Goal: Task Accomplishment & Management: Use online tool/utility

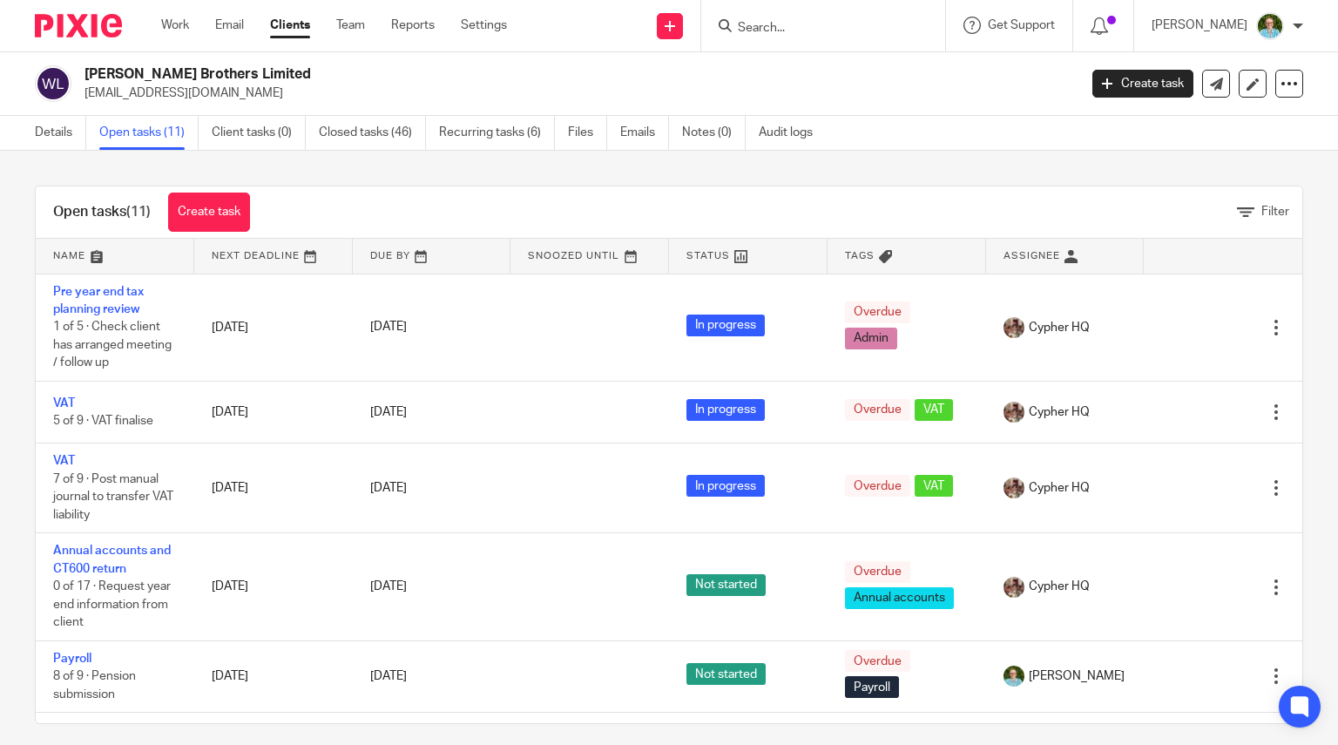
scroll to position [496, 0]
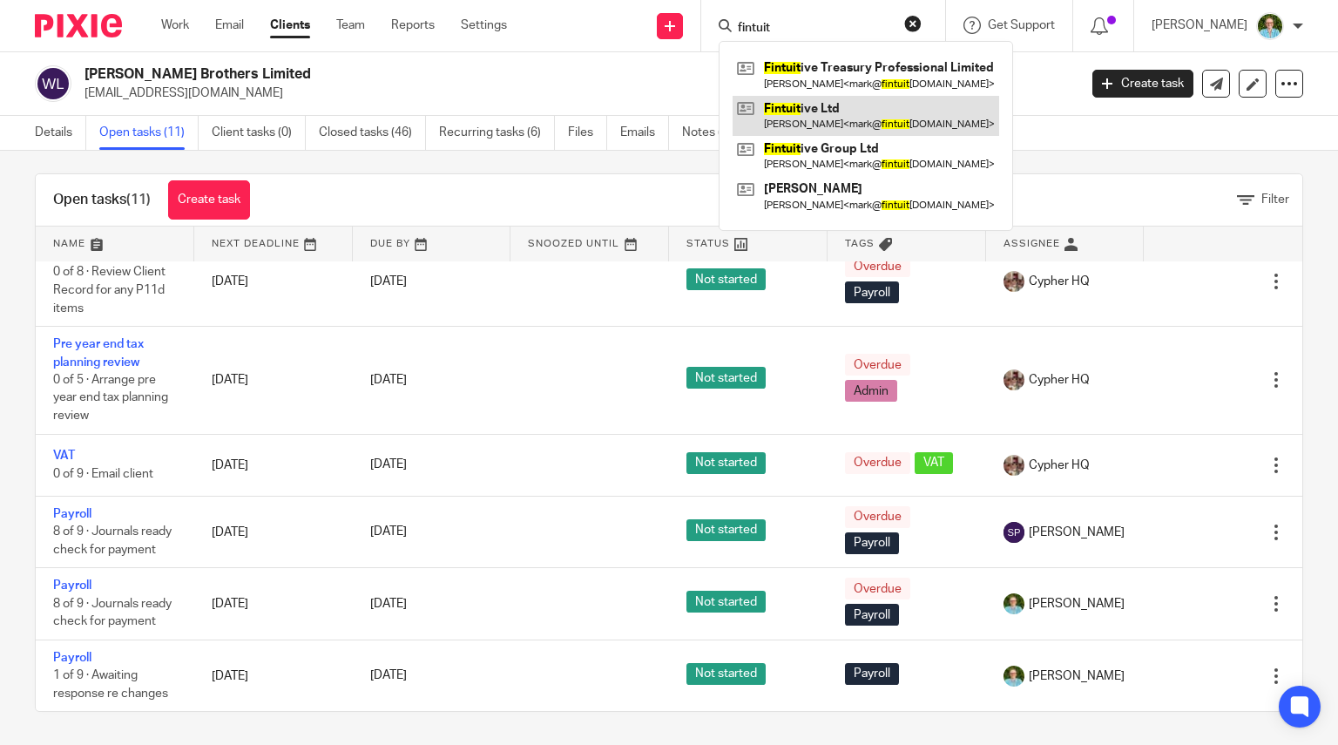
type input "fintuit"
click at [866, 119] on link at bounding box center [865, 116] width 267 height 40
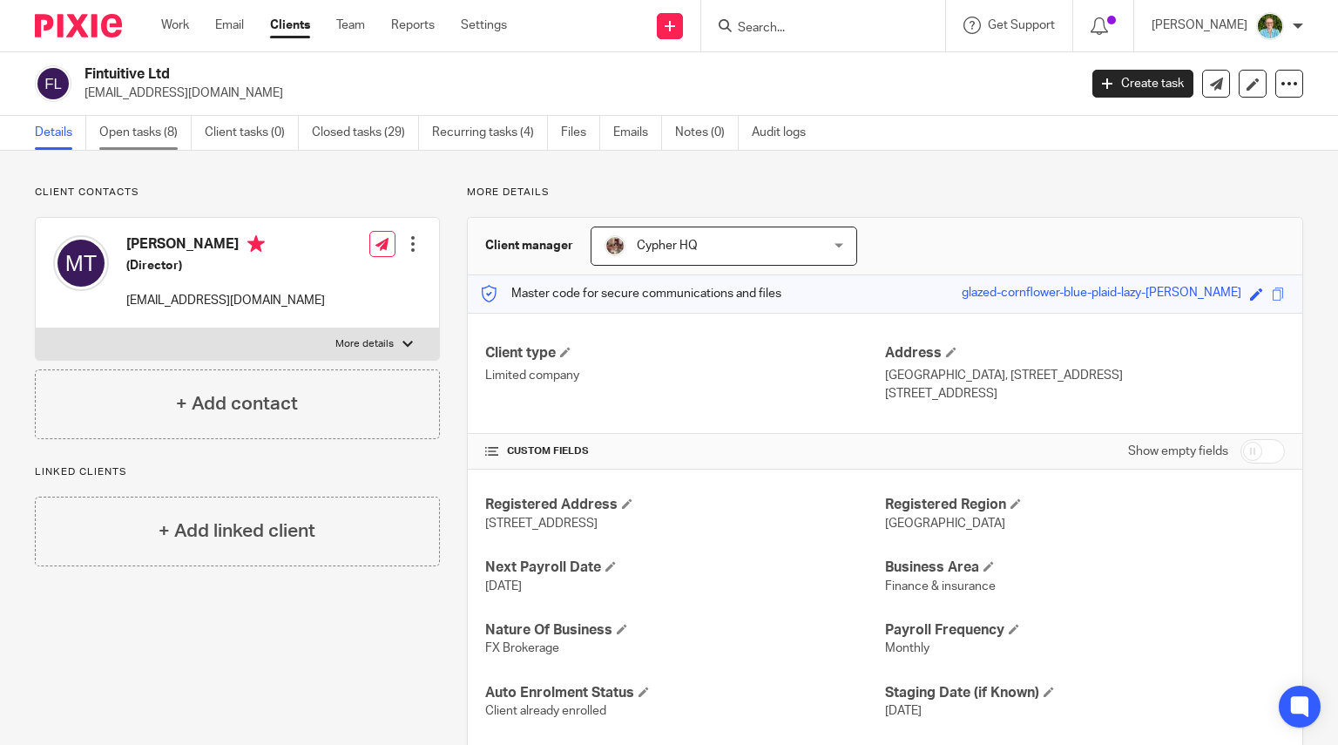
click at [113, 132] on link "Open tasks (8)" at bounding box center [145, 133] width 92 height 34
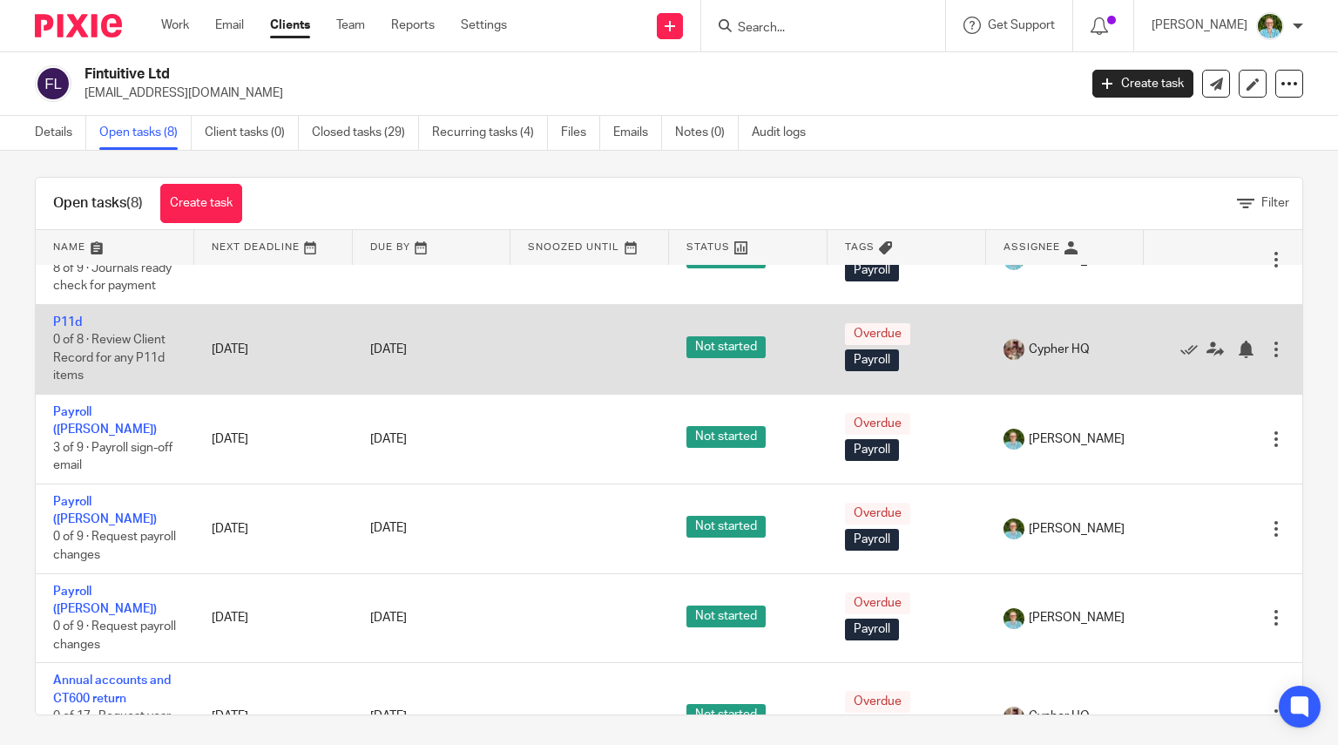
scroll to position [12, 0]
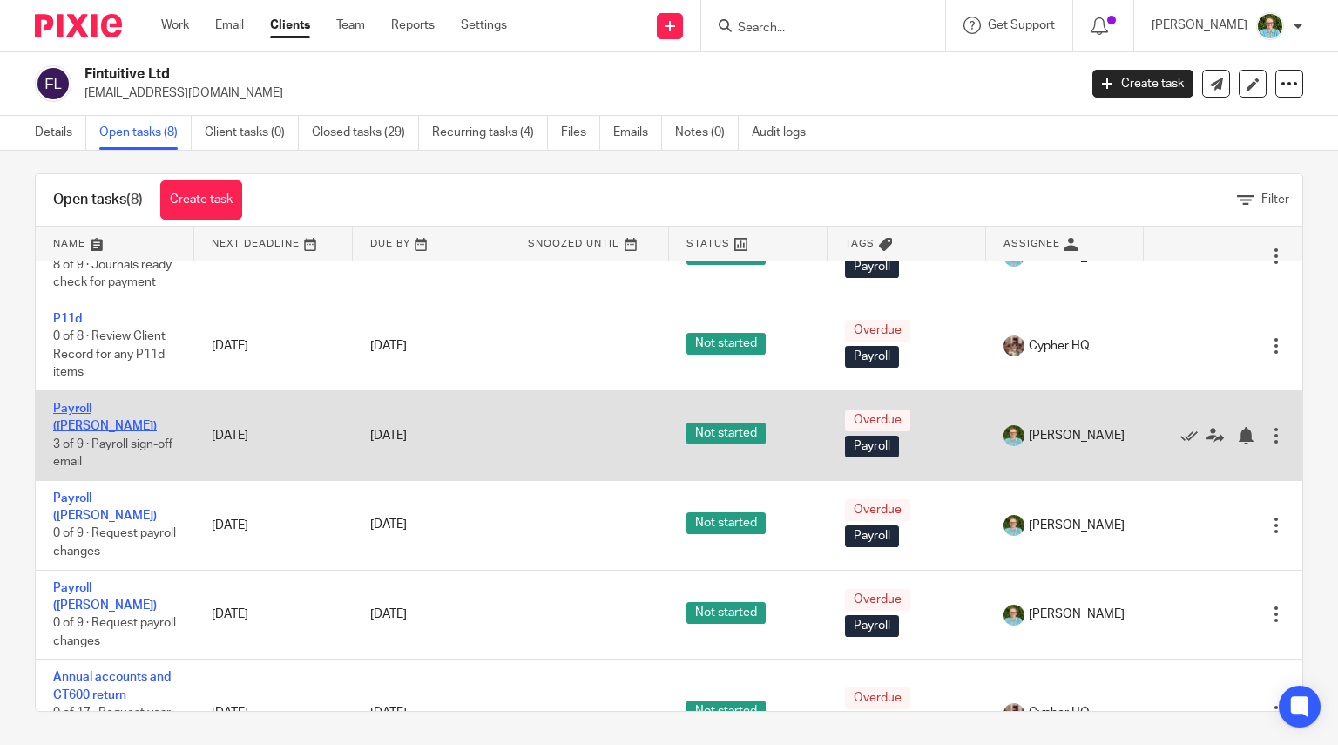
click at [87, 404] on link "Payroll ([PERSON_NAME])" at bounding box center [105, 417] width 104 height 30
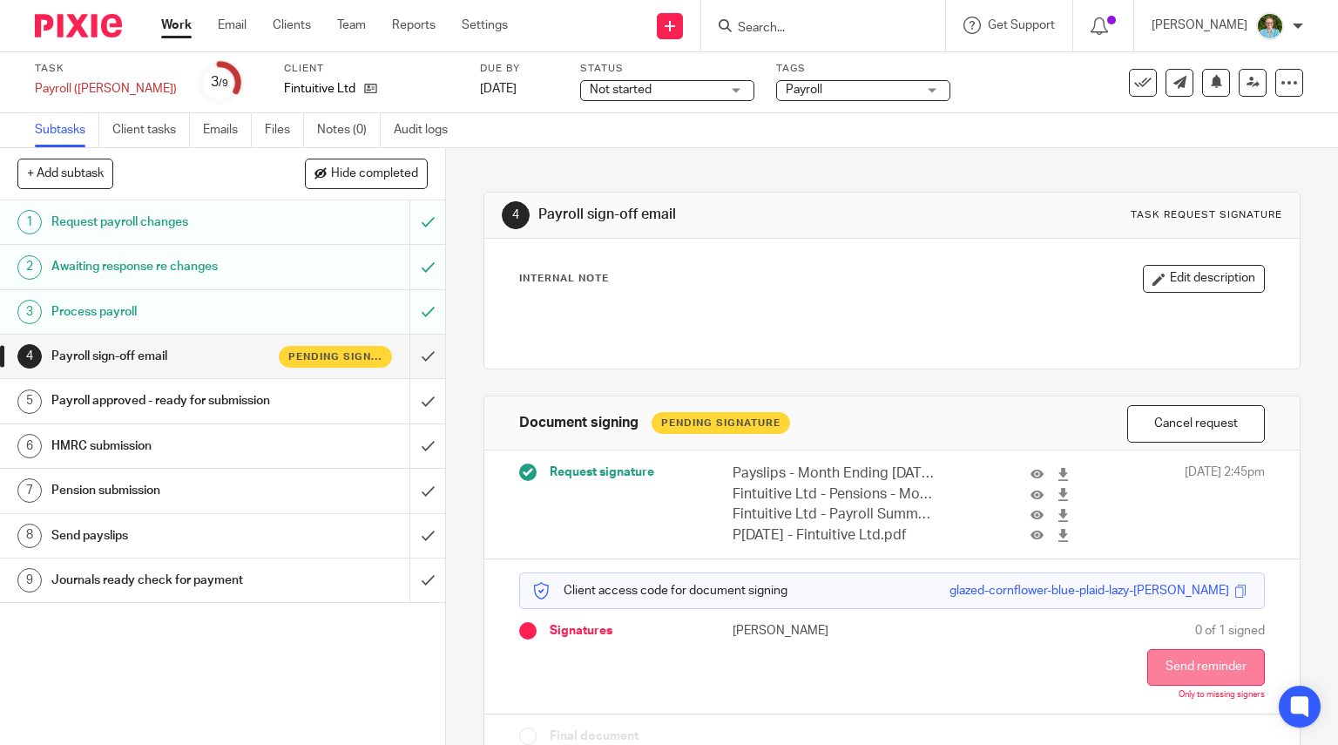
click at [1147, 666] on button "Send reminder" at bounding box center [1206, 667] width 118 height 37
click at [814, 36] on form at bounding box center [829, 26] width 186 height 22
click at [806, 21] on input "Search" at bounding box center [814, 29] width 157 height 16
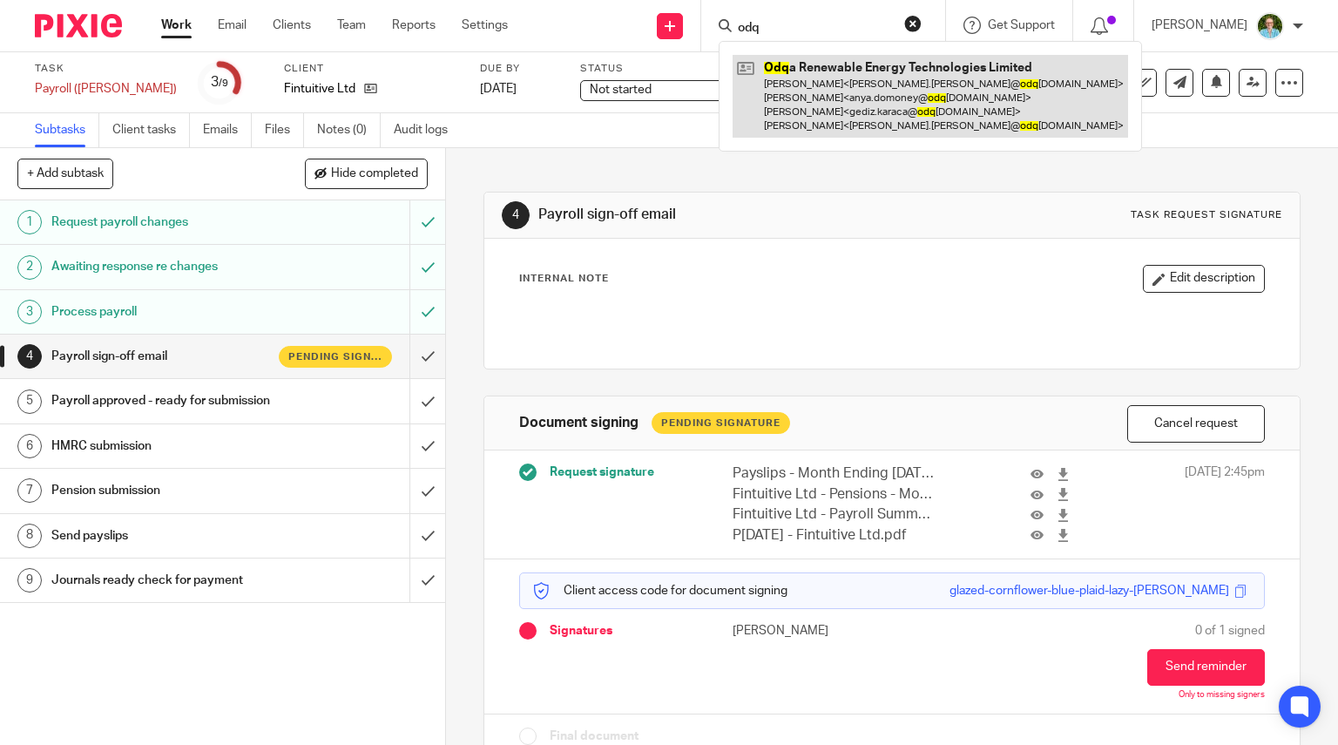
type input "odq"
click at [819, 58] on link at bounding box center [929, 96] width 395 height 83
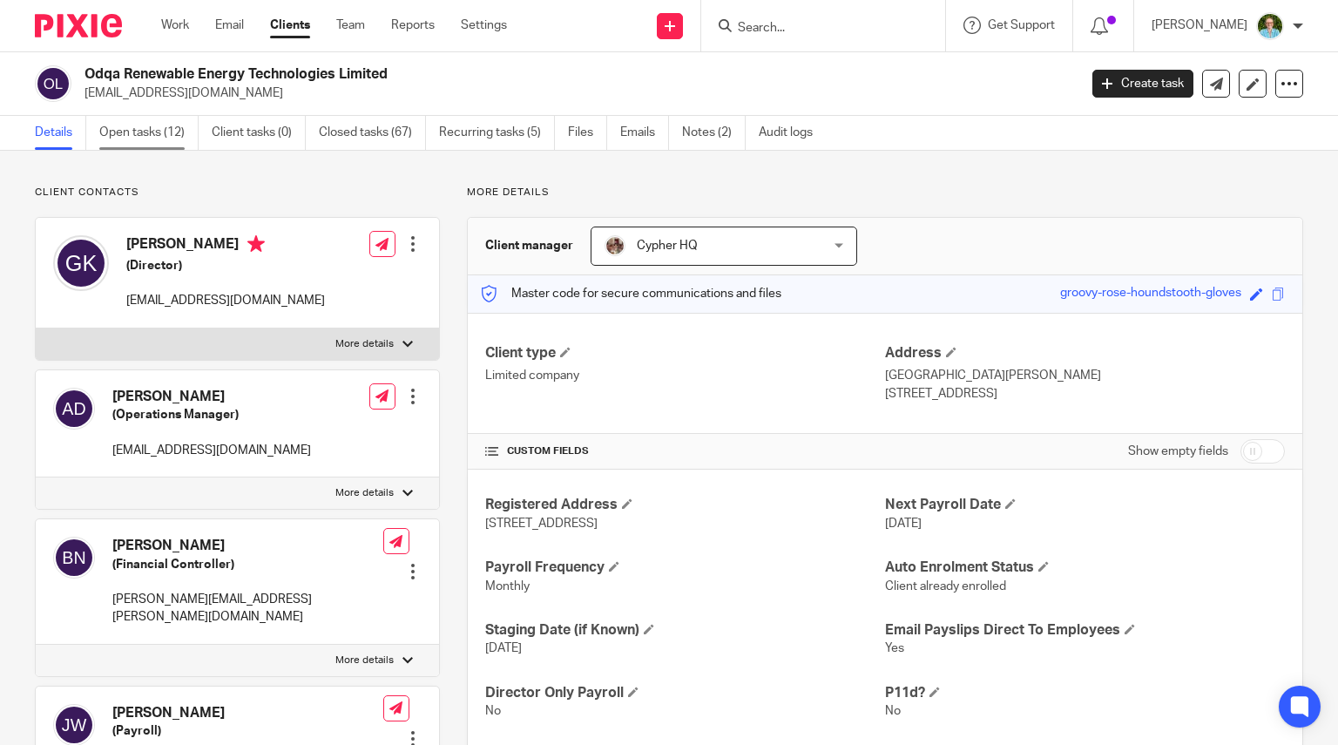
click at [162, 119] on link "Open tasks (12)" at bounding box center [148, 133] width 99 height 34
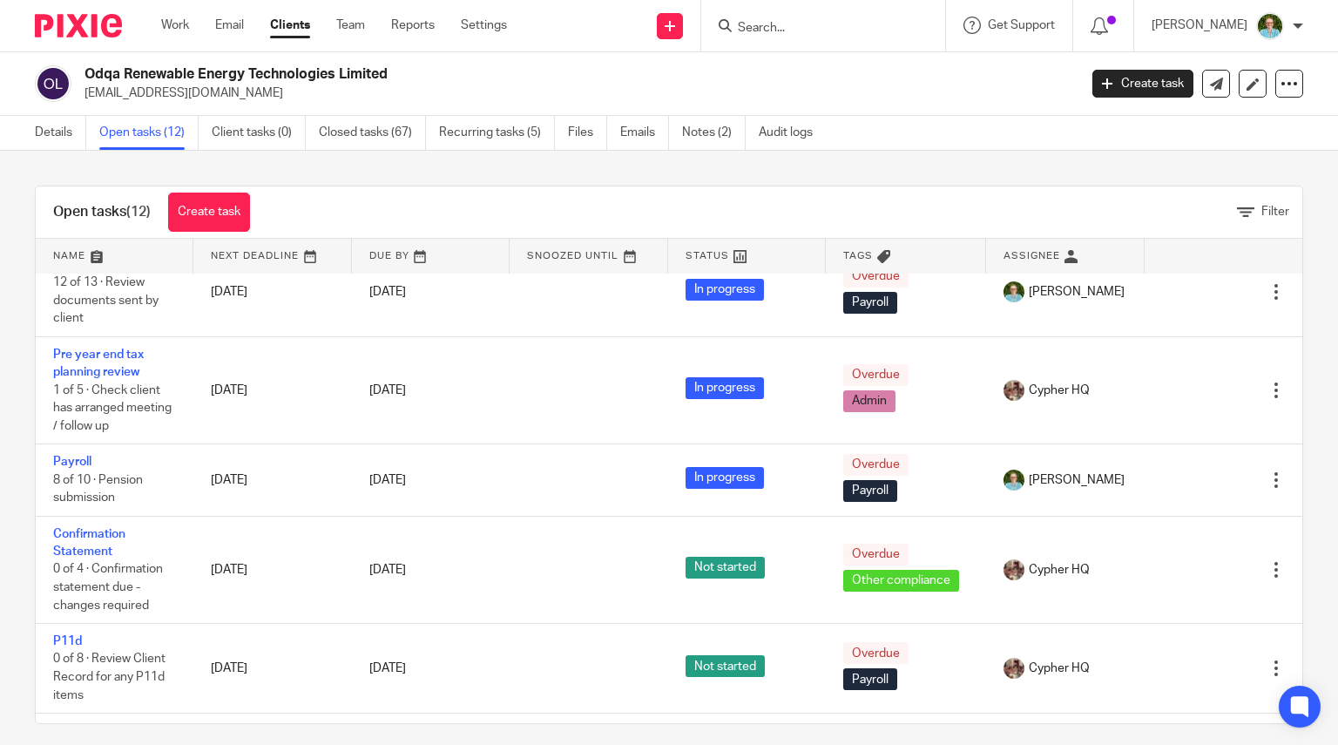
scroll to position [523, 0]
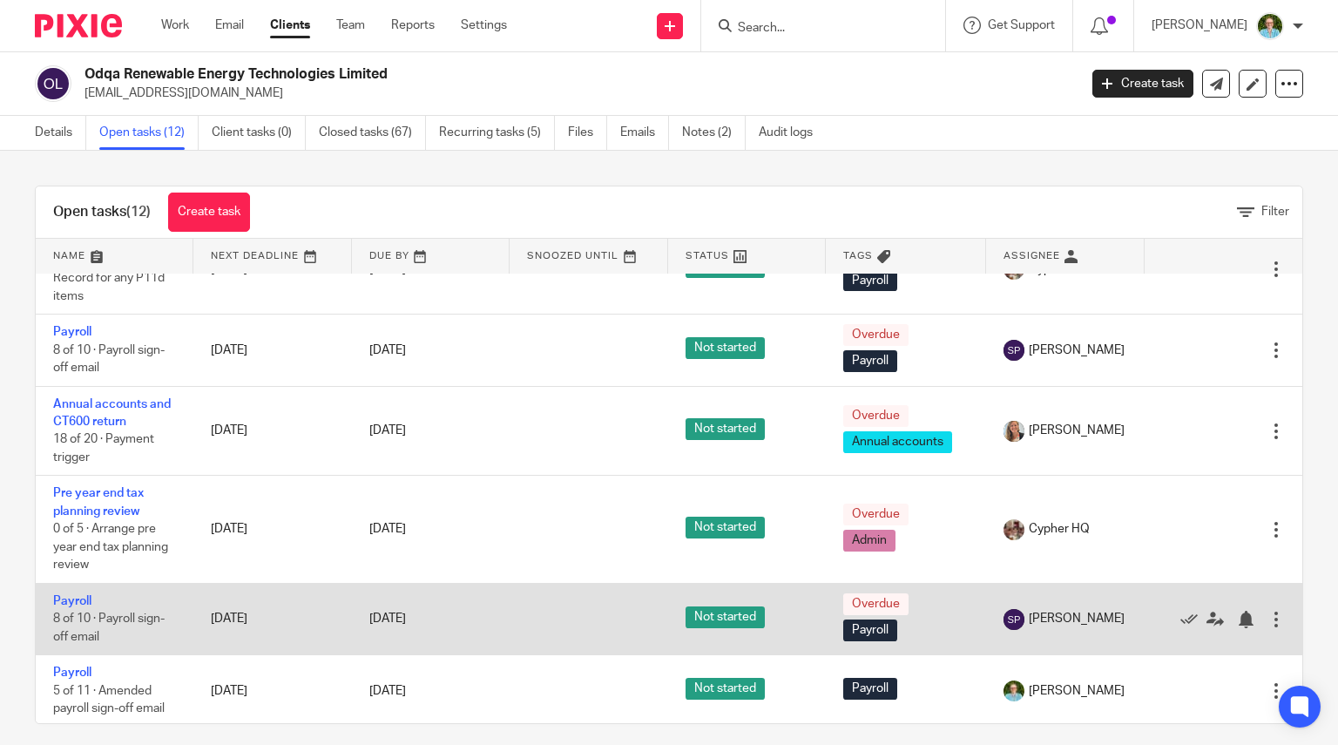
scroll to position [12, 0]
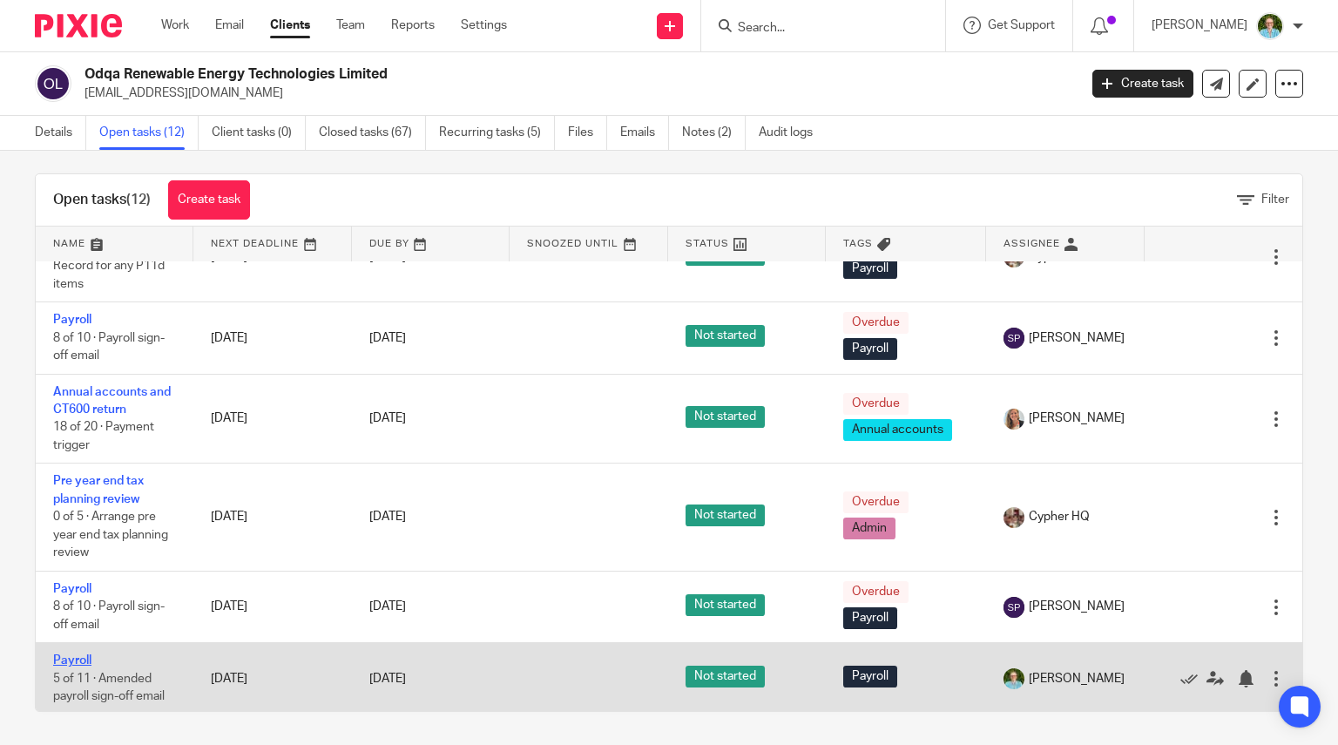
click at [73, 657] on link "Payroll" at bounding box center [72, 660] width 38 height 12
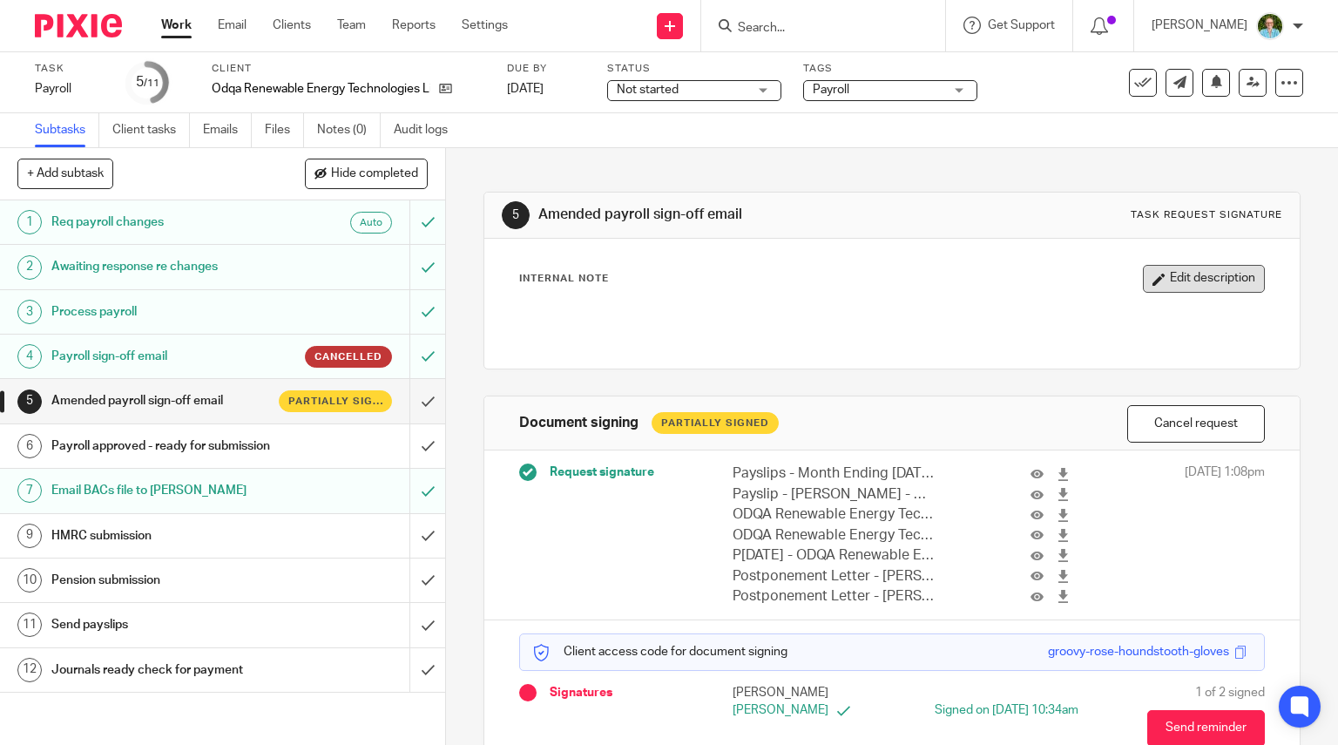
click at [1143, 289] on button "Edit description" at bounding box center [1204, 279] width 122 height 28
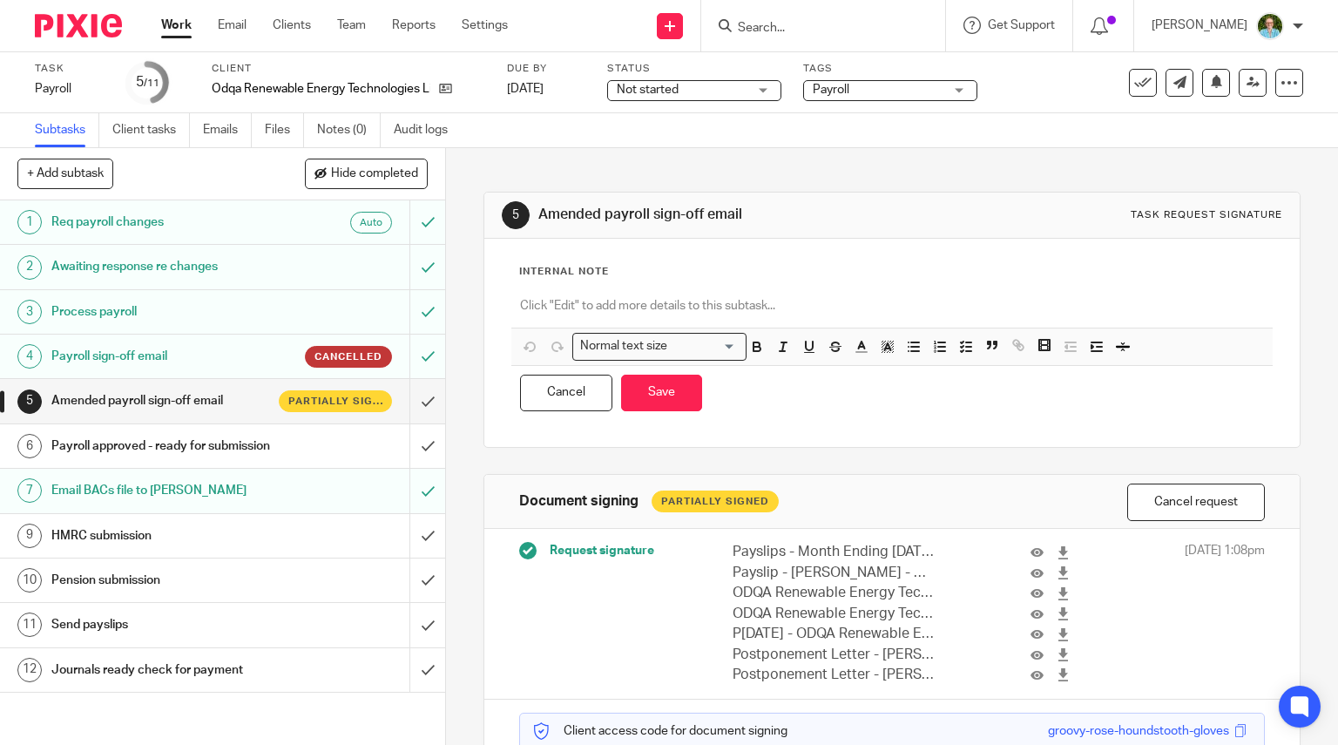
click at [583, 290] on div at bounding box center [892, 307] width 762 height 39
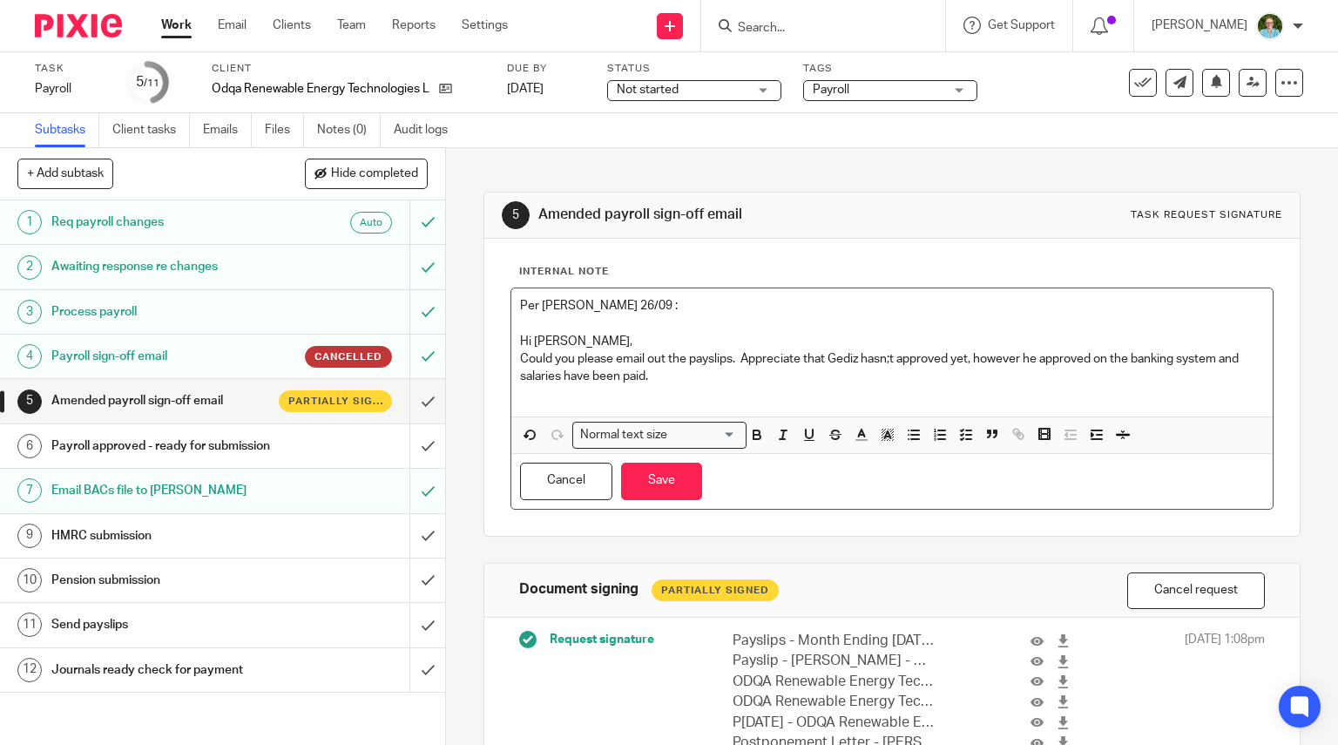
click at [808, 370] on p "Hi [PERSON_NAME], Could you please email out the payslips. Appreciate that Gedi…" at bounding box center [892, 359] width 745 height 53
click at [672, 464] on button "Save" at bounding box center [661, 480] width 81 height 37
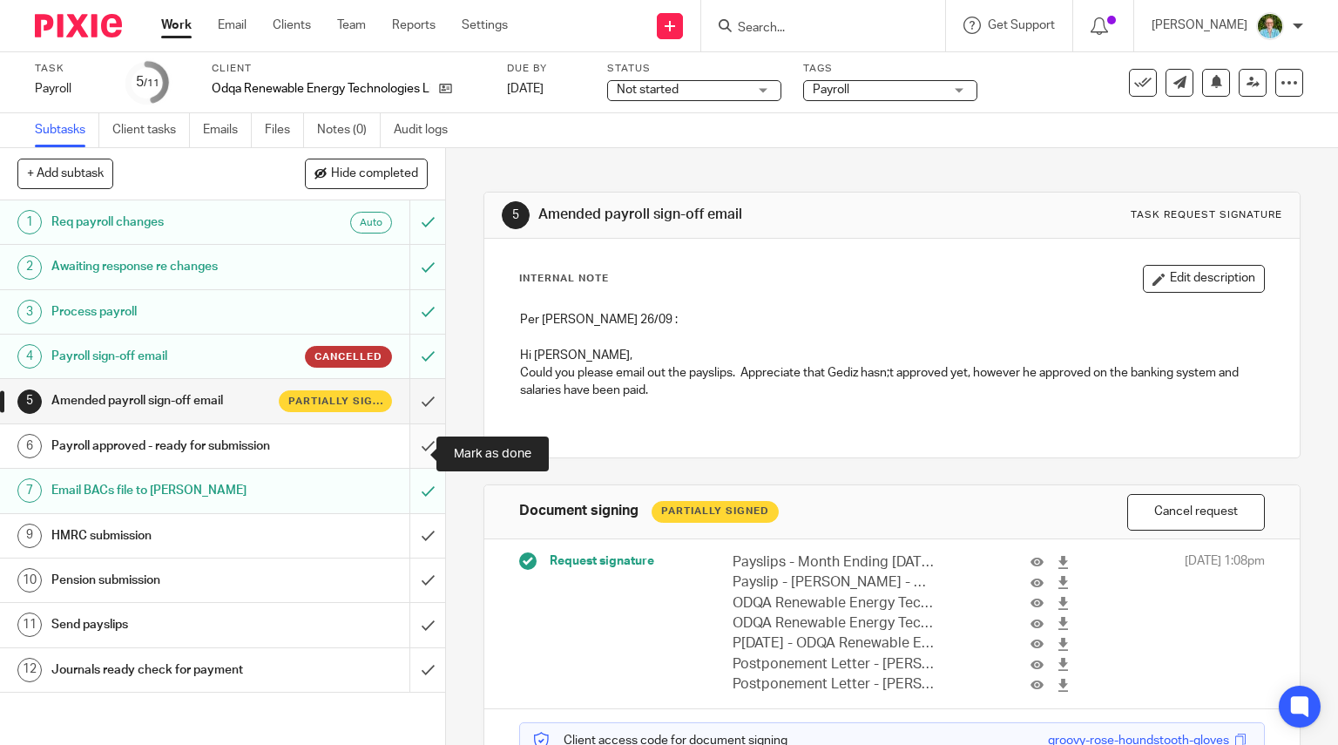
click at [416, 455] on input "submit" at bounding box center [222, 446] width 445 height 44
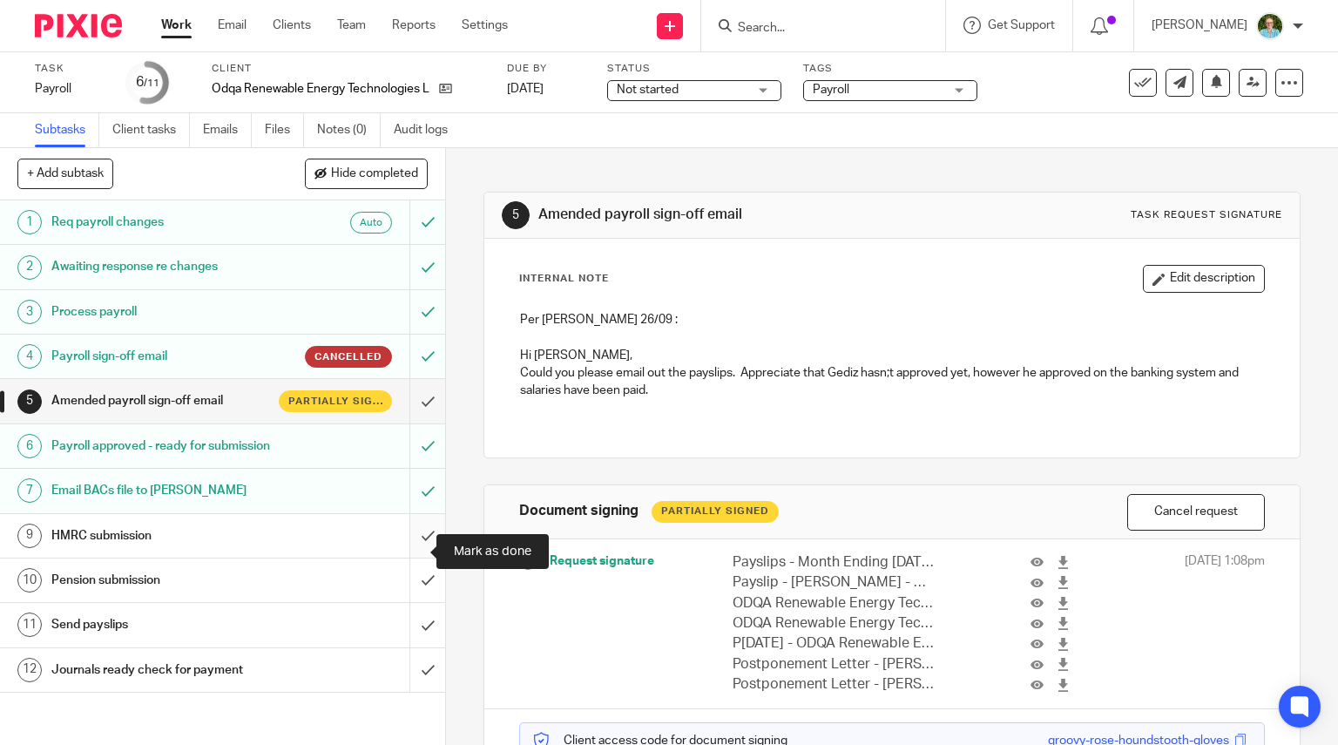
click at [408, 551] on input "submit" at bounding box center [222, 536] width 445 height 44
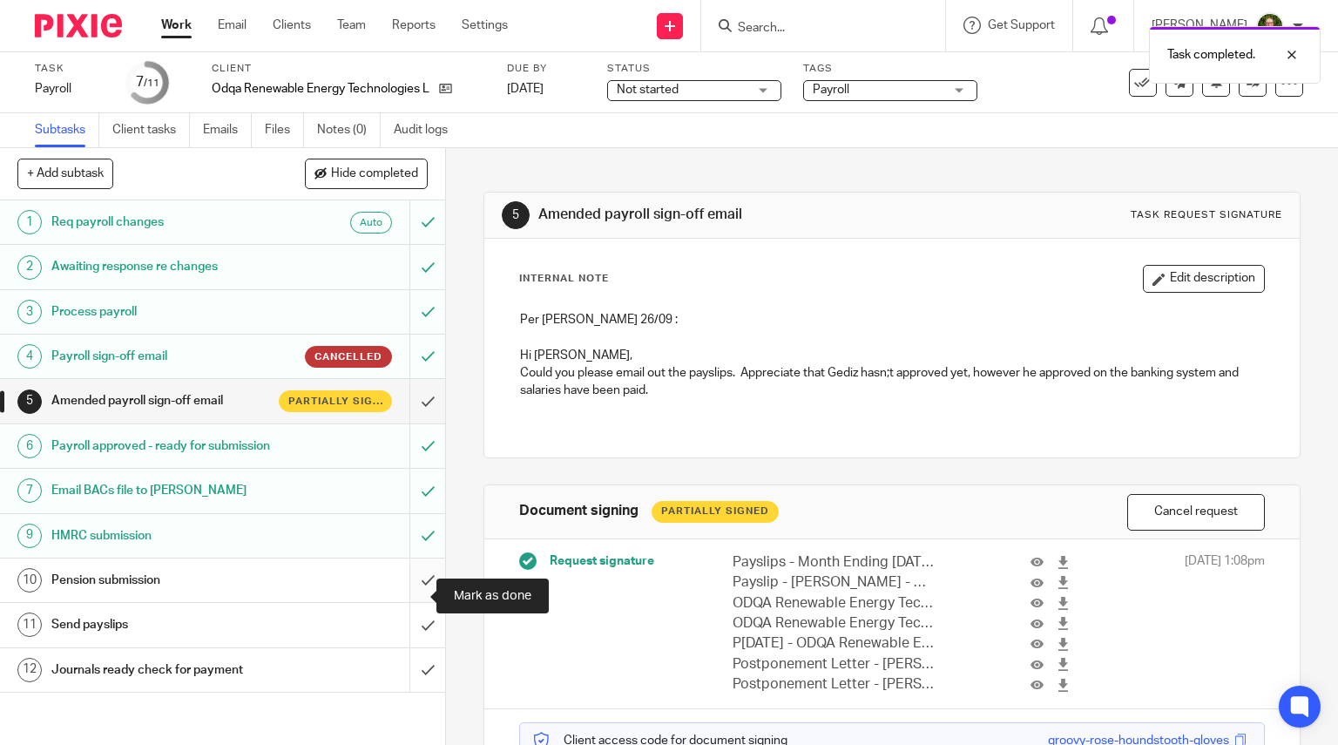
click at [408, 592] on input "submit" at bounding box center [222, 580] width 445 height 44
click at [206, 590] on h1 "Pension submission" at bounding box center [164, 580] width 227 height 26
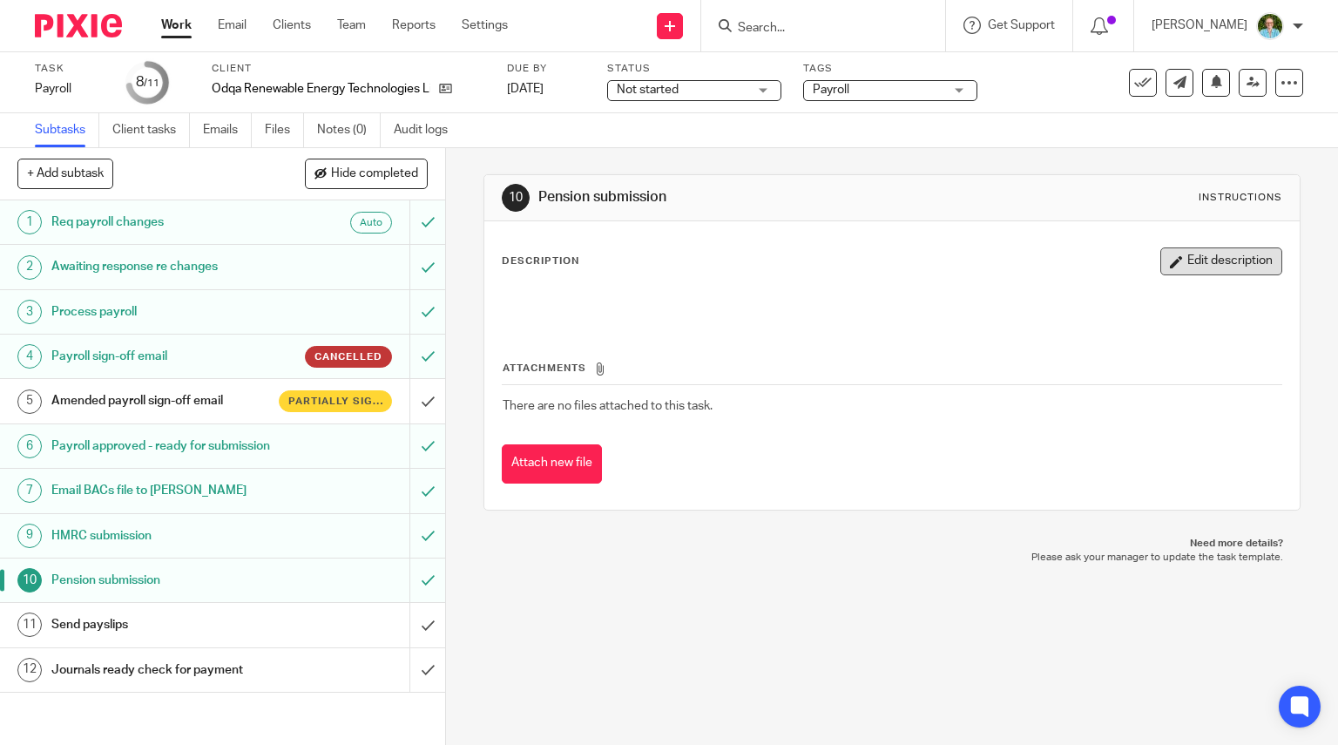
click at [1167, 273] on button "Edit description" at bounding box center [1221, 261] width 122 height 28
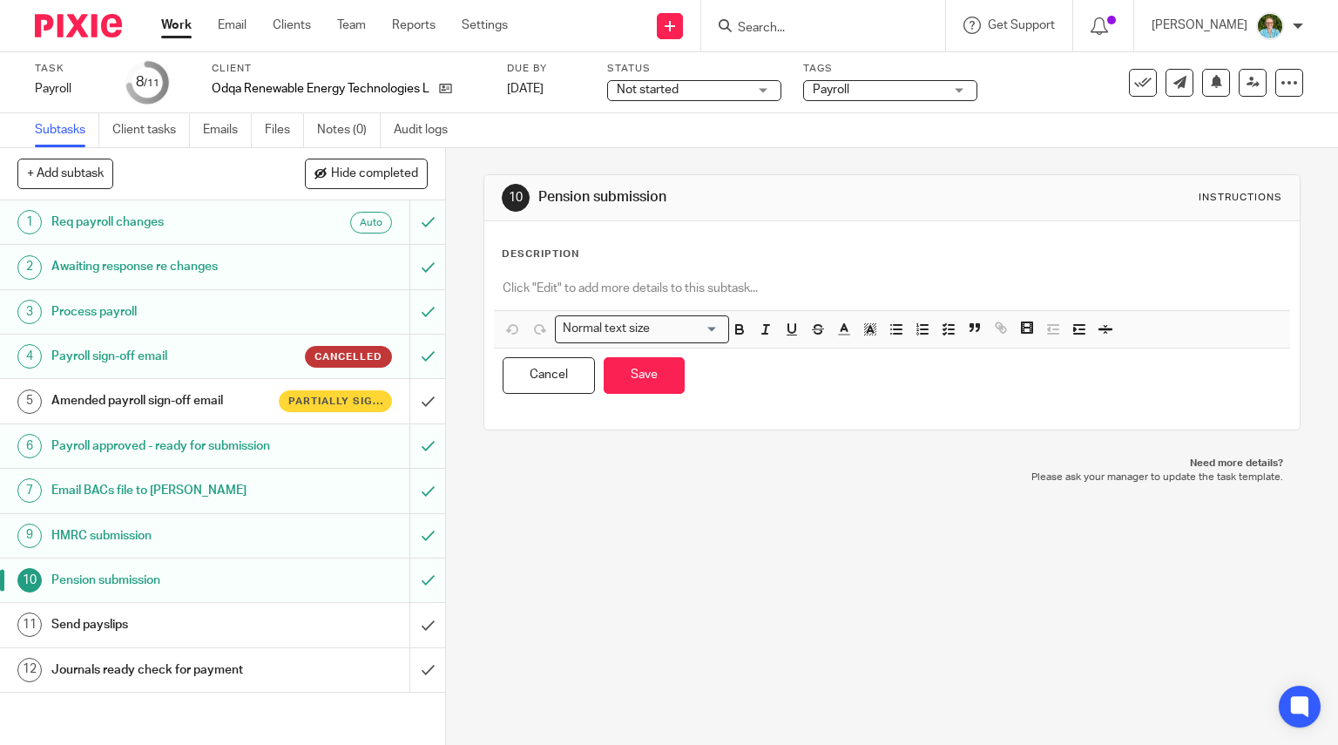
click at [554, 294] on p at bounding box center [892, 288] width 779 height 17
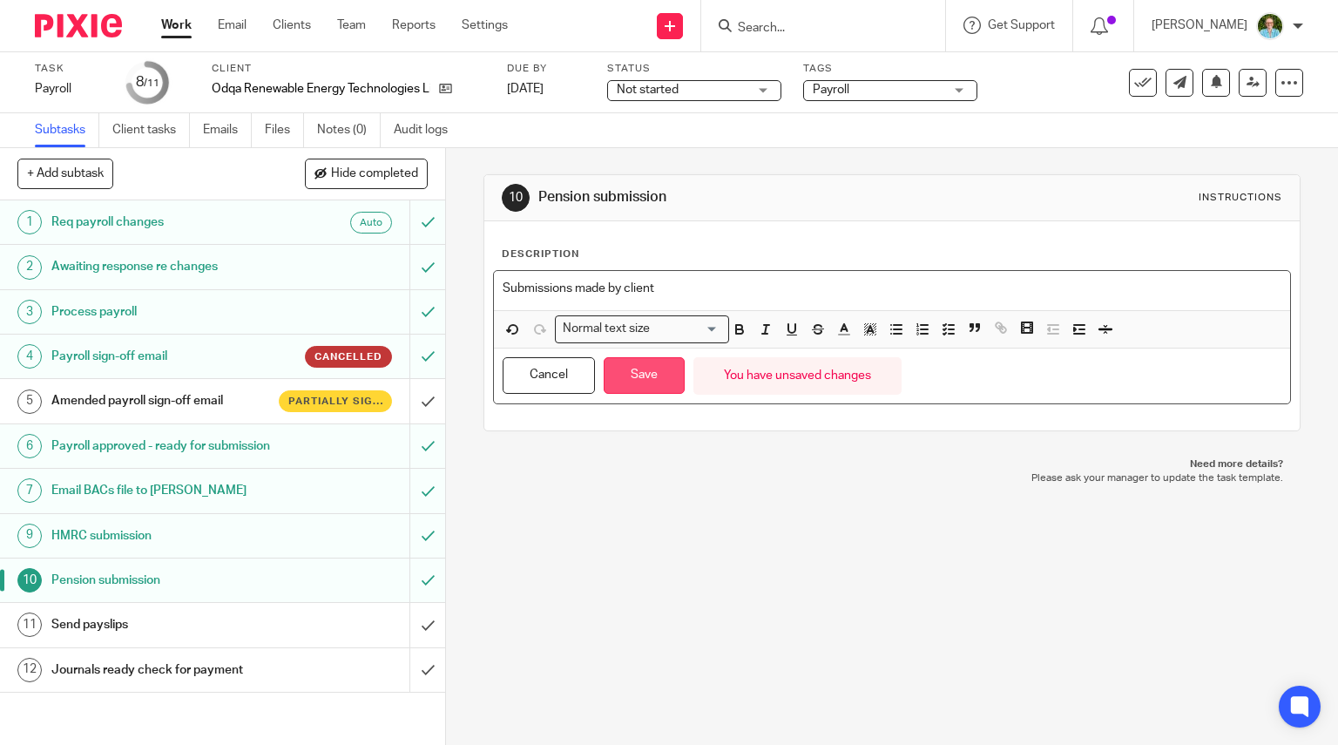
click at [657, 361] on button "Save" at bounding box center [644, 375] width 81 height 37
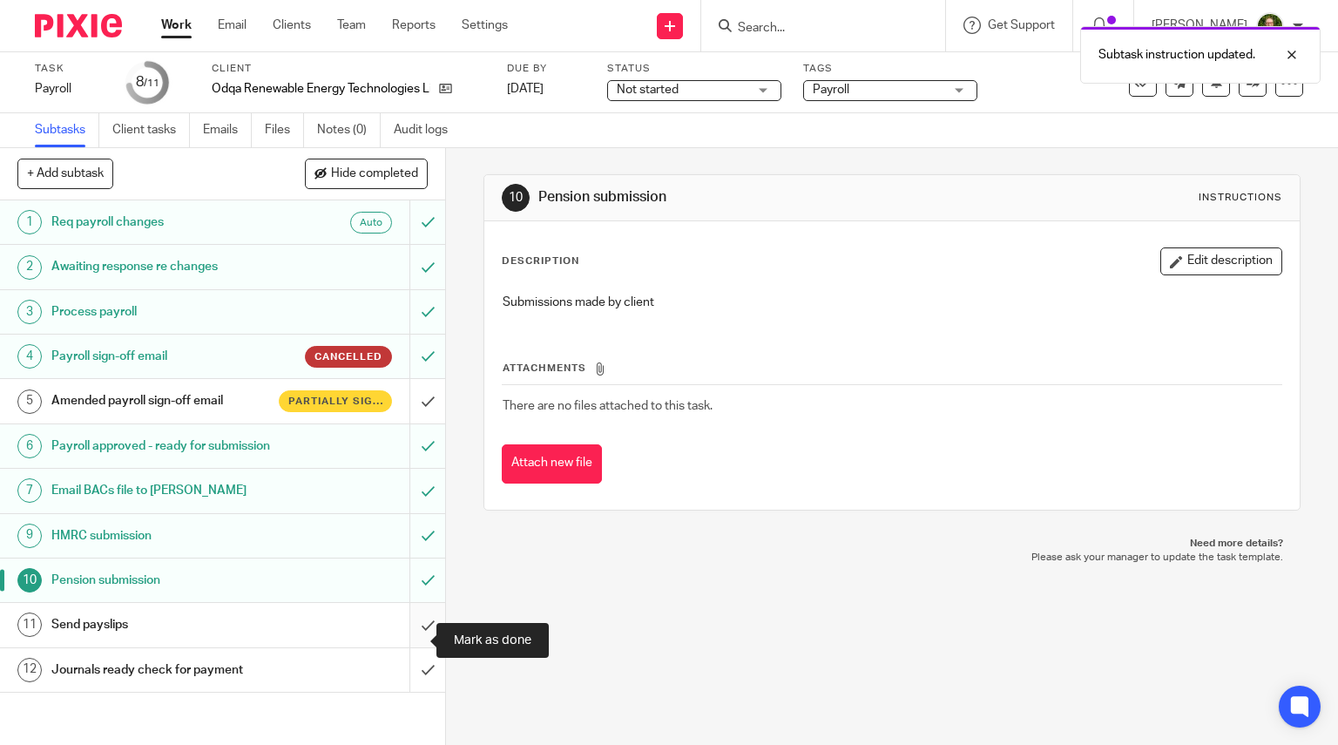
click at [402, 638] on input "submit" at bounding box center [222, 625] width 445 height 44
